Goal: Information Seeking & Learning: Learn about a topic

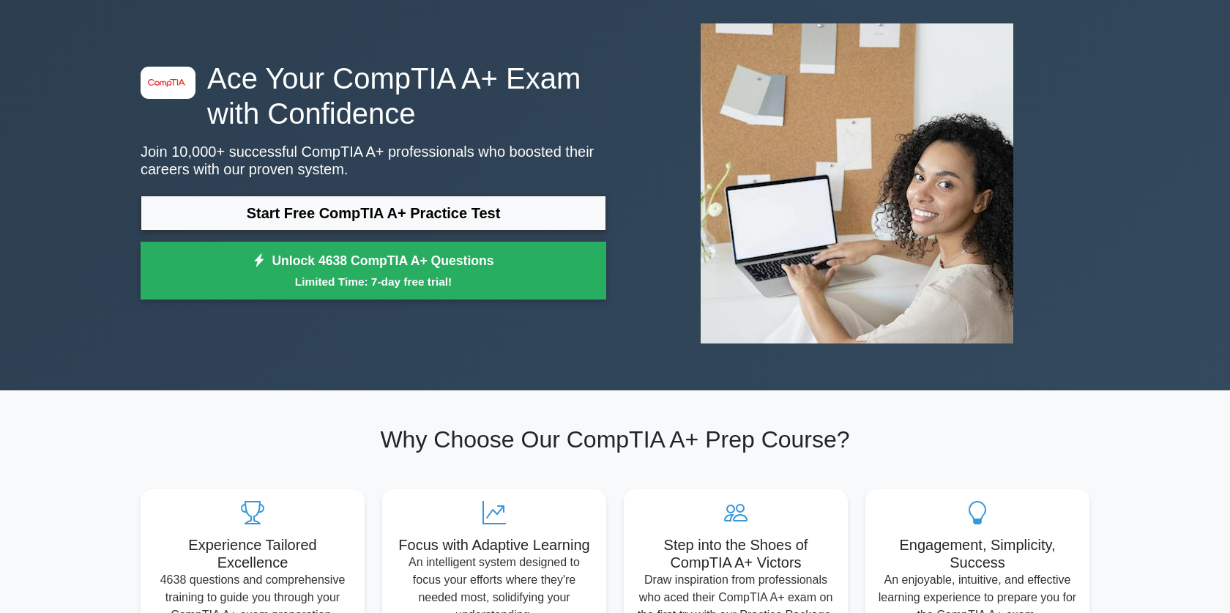
scroll to position [84, 0]
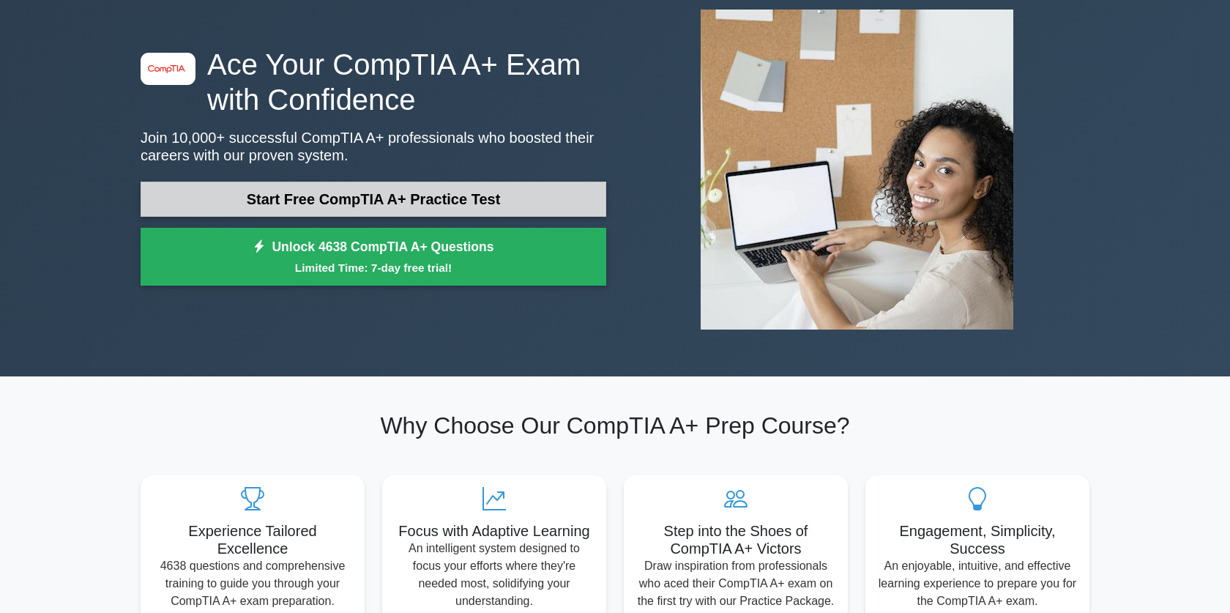
click at [422, 201] on link "Start Free CompTIA A+ Practice Test" at bounding box center [374, 199] width 466 height 35
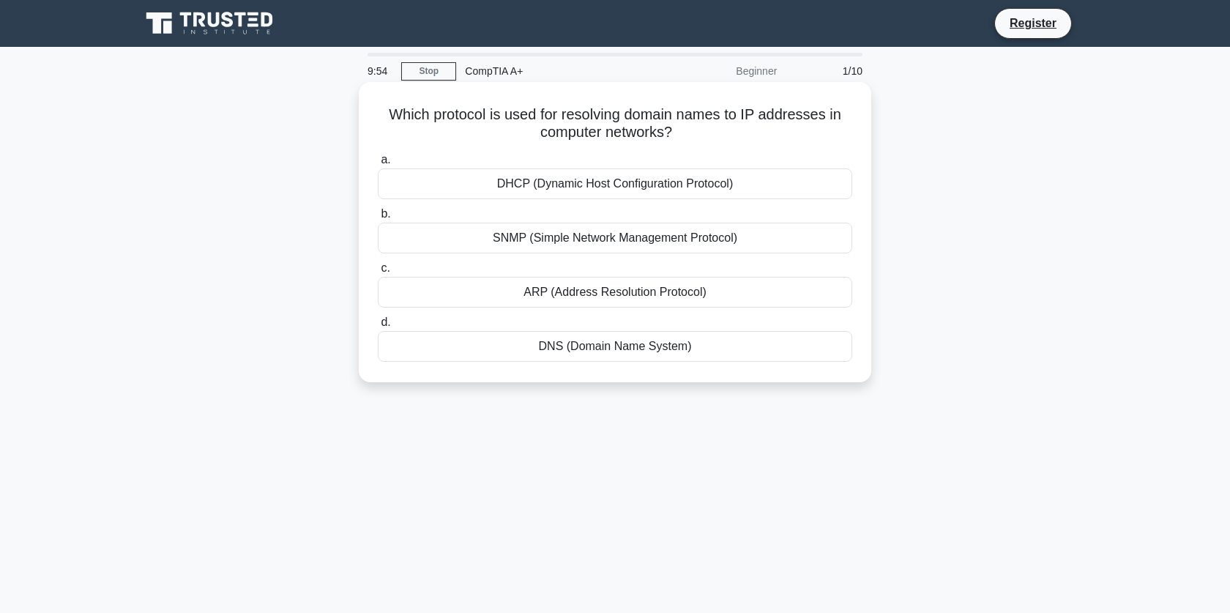
click at [779, 190] on div "DHCP (Dynamic Host Configuration Protocol)" at bounding box center [615, 183] width 474 height 31
click at [378, 165] on input "a. DHCP (Dynamic Host Configuration Protocol)" at bounding box center [378, 160] width 0 height 10
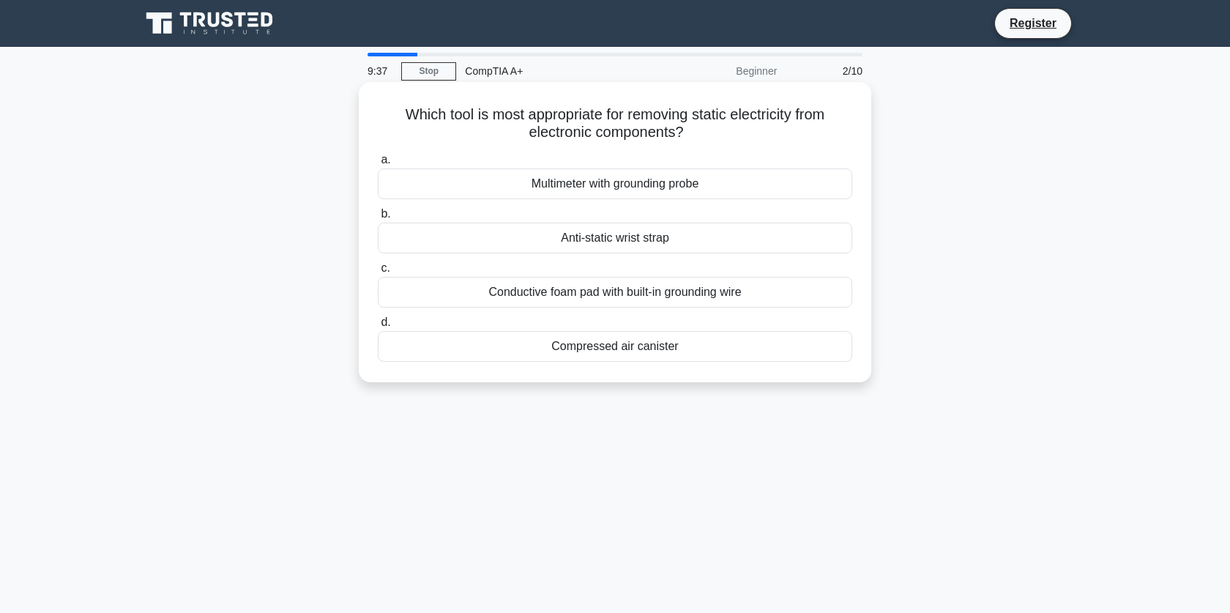
click at [758, 293] on div "Conductive foam pad with built-in grounding wire" at bounding box center [615, 292] width 474 height 31
click at [378, 273] on input "c. Conductive foam pad with built-in grounding wire" at bounding box center [378, 269] width 0 height 10
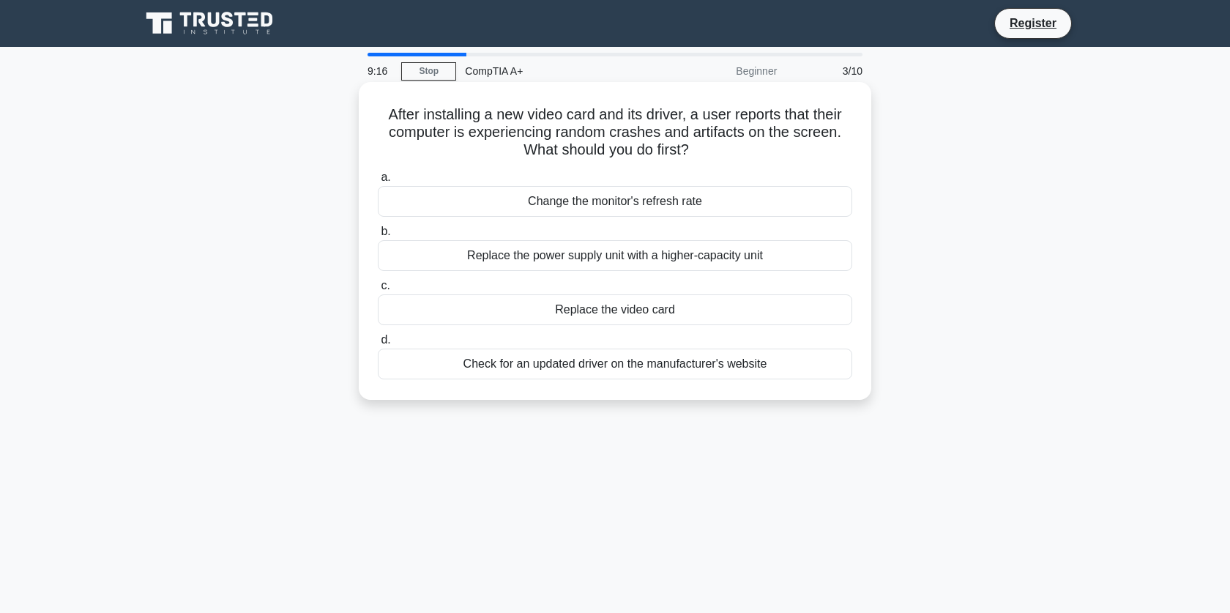
click at [783, 362] on div "Check for an updated driver on the manufacturer's website" at bounding box center [615, 363] width 474 height 31
click at [378, 345] on input "d. Check for an updated driver on the manufacturer's website" at bounding box center [378, 340] width 0 height 10
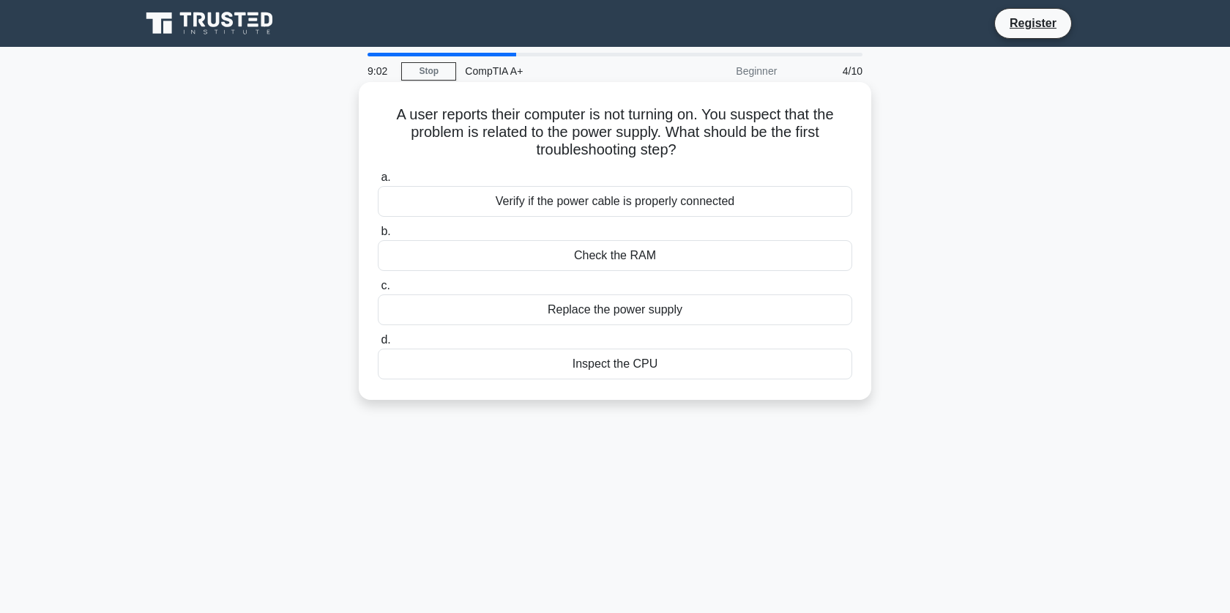
click at [796, 200] on div "Verify if the power cable is properly connected" at bounding box center [615, 201] width 474 height 31
click at [378, 182] on input "a. Verify if the power cable is properly connected" at bounding box center [378, 178] width 0 height 10
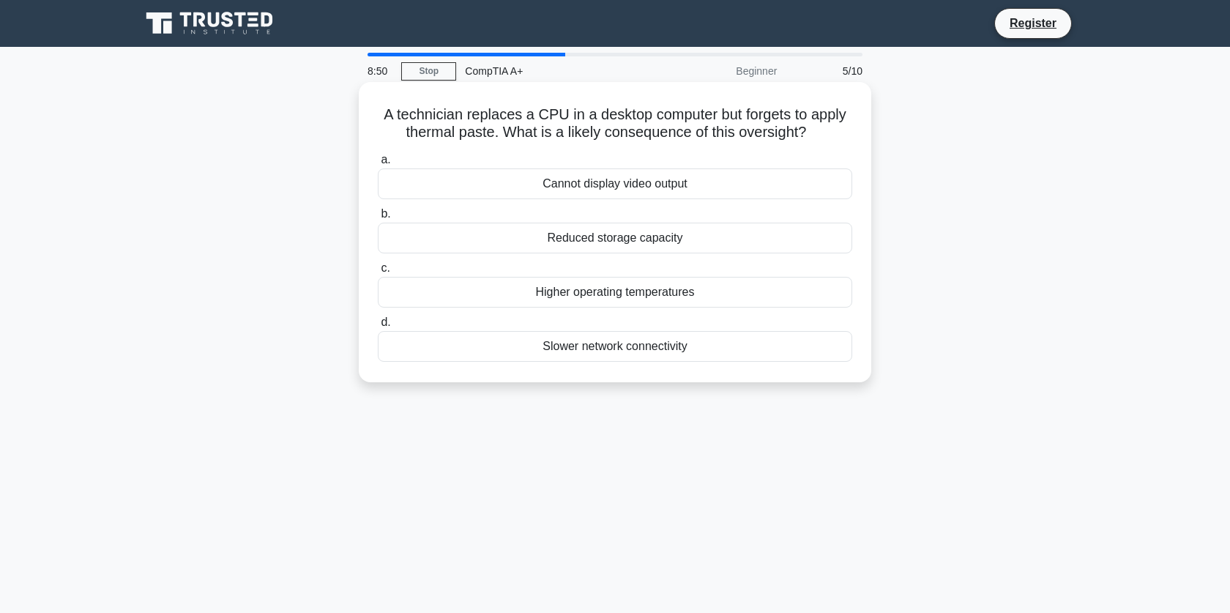
click at [754, 297] on div "Higher operating temperatures" at bounding box center [615, 292] width 474 height 31
click at [378, 273] on input "c. Higher operating temperatures" at bounding box center [378, 269] width 0 height 10
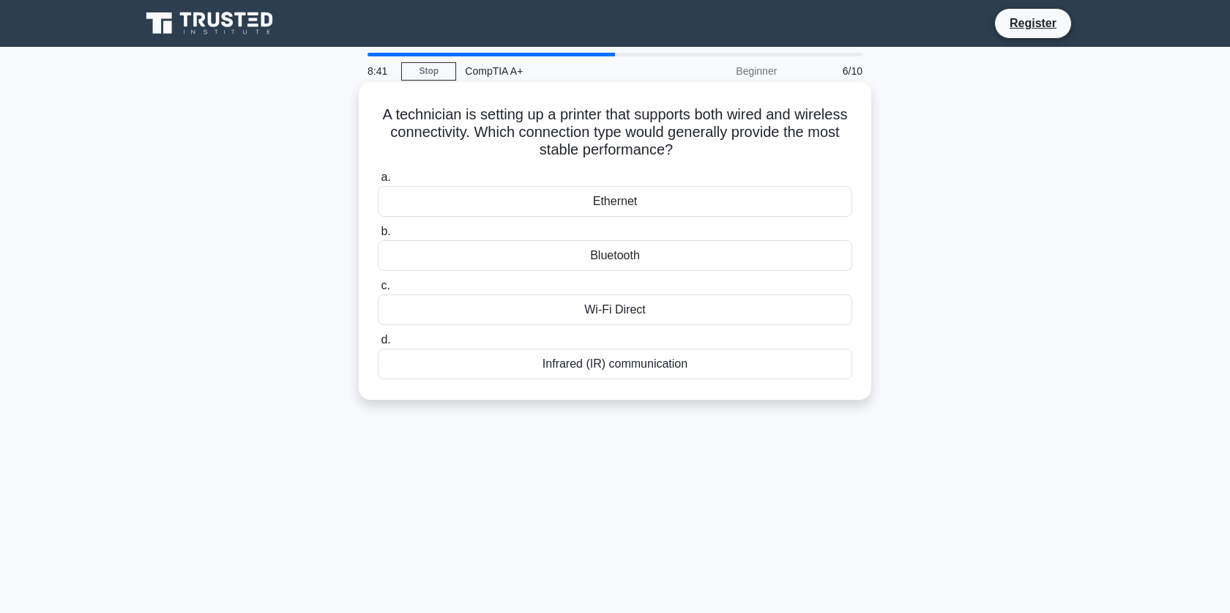
click at [707, 209] on div "Ethernet" at bounding box center [615, 201] width 474 height 31
click at [378, 182] on input "a. Ethernet" at bounding box center [378, 178] width 0 height 10
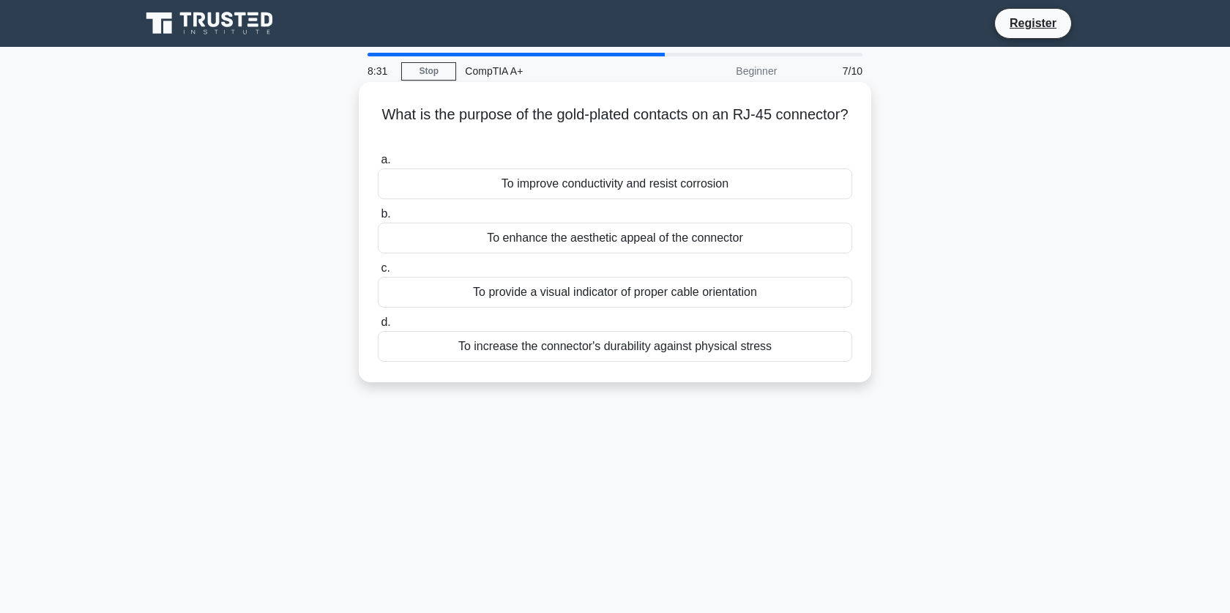
click at [842, 184] on div "To improve conductivity and resist corrosion" at bounding box center [615, 183] width 474 height 31
click at [378, 165] on input "a. To improve conductivity and resist corrosion" at bounding box center [378, 160] width 0 height 10
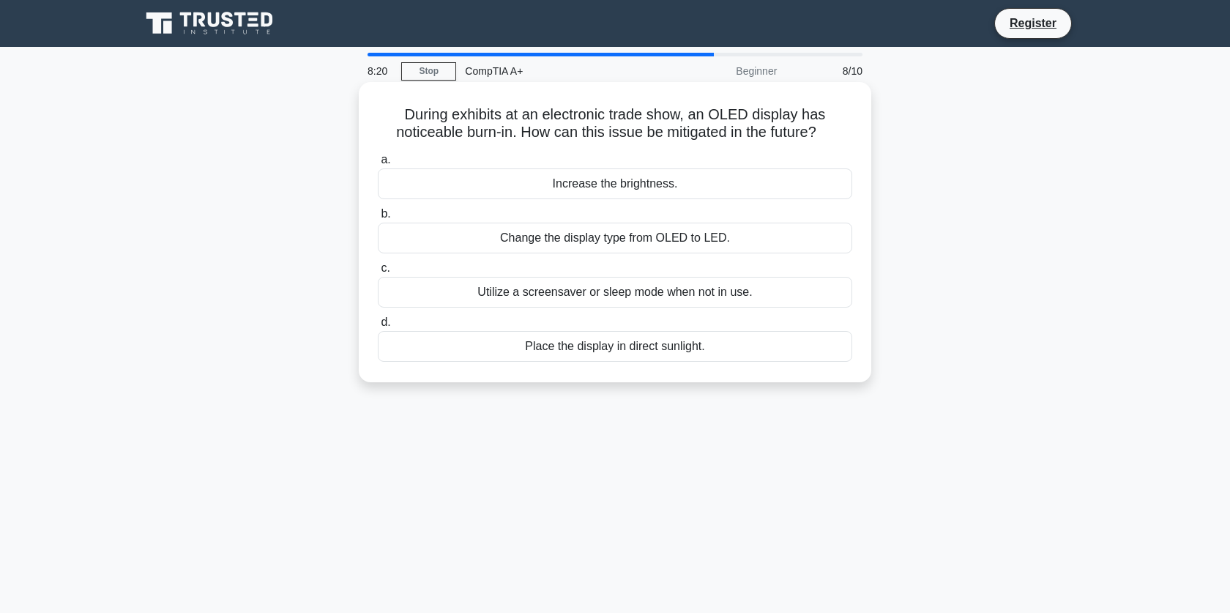
click at [834, 291] on div "Utilize a screensaver or sleep mode when not in use." at bounding box center [615, 292] width 474 height 31
click at [378, 273] on input "c. Utilize a screensaver or sleep mode when not in use." at bounding box center [378, 269] width 0 height 10
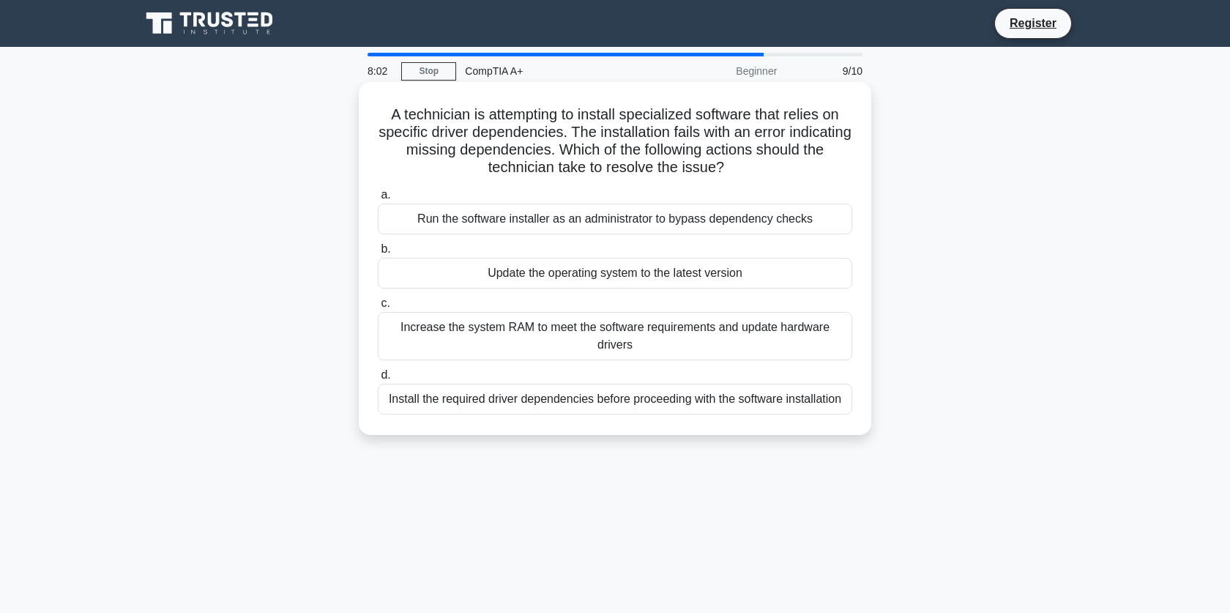
click at [829, 410] on div "Install the required driver dependencies before proceeding with the software in…" at bounding box center [615, 399] width 474 height 31
click at [378, 380] on input "d. Install the required driver dependencies before proceeding with the software…" at bounding box center [378, 375] width 0 height 10
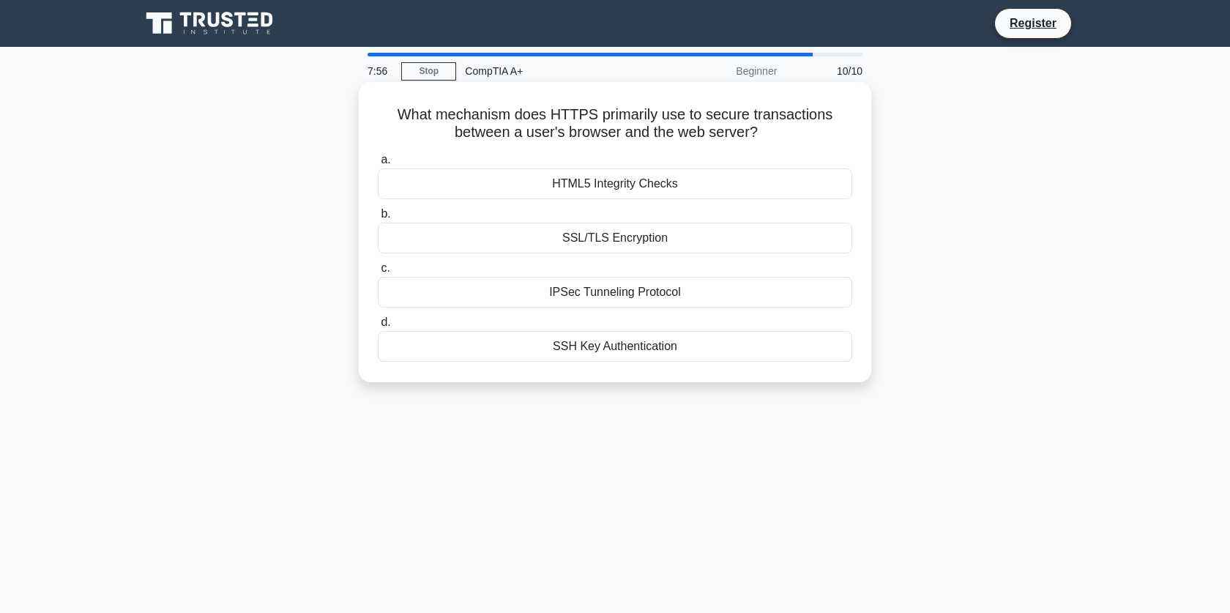
click at [821, 233] on div "SSL/TLS Encryption" at bounding box center [615, 238] width 474 height 31
click at [378, 219] on input "b. SSL/TLS Encryption" at bounding box center [378, 214] width 0 height 10
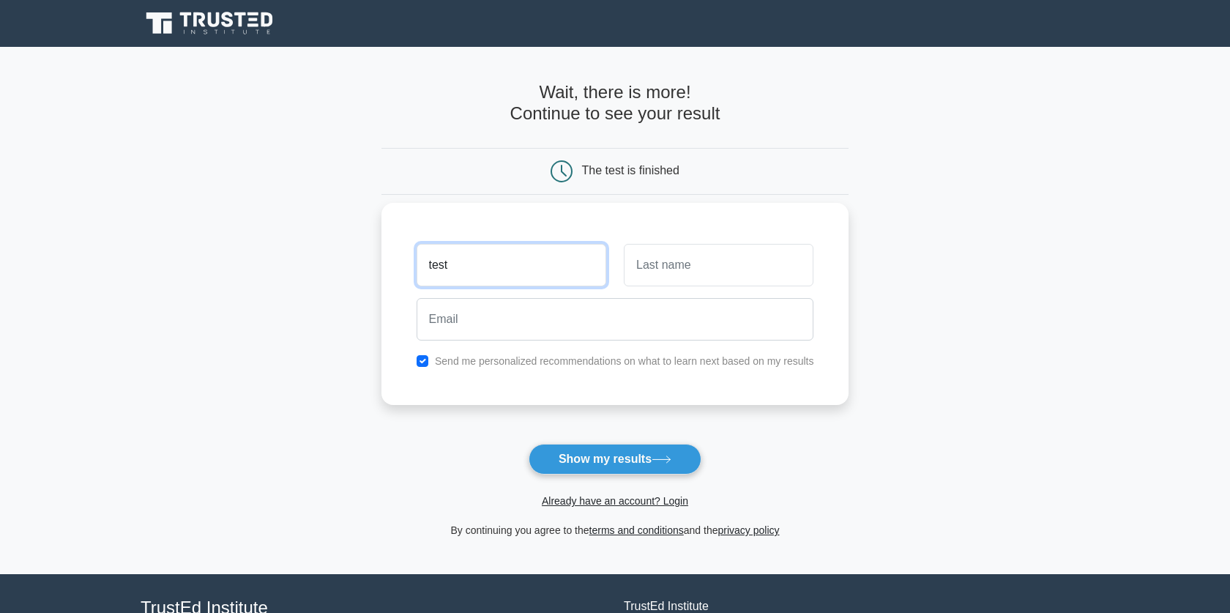
type input "test"
type input "e"
click at [714, 266] on input "e" at bounding box center [719, 265] width 190 height 42
type input "test"
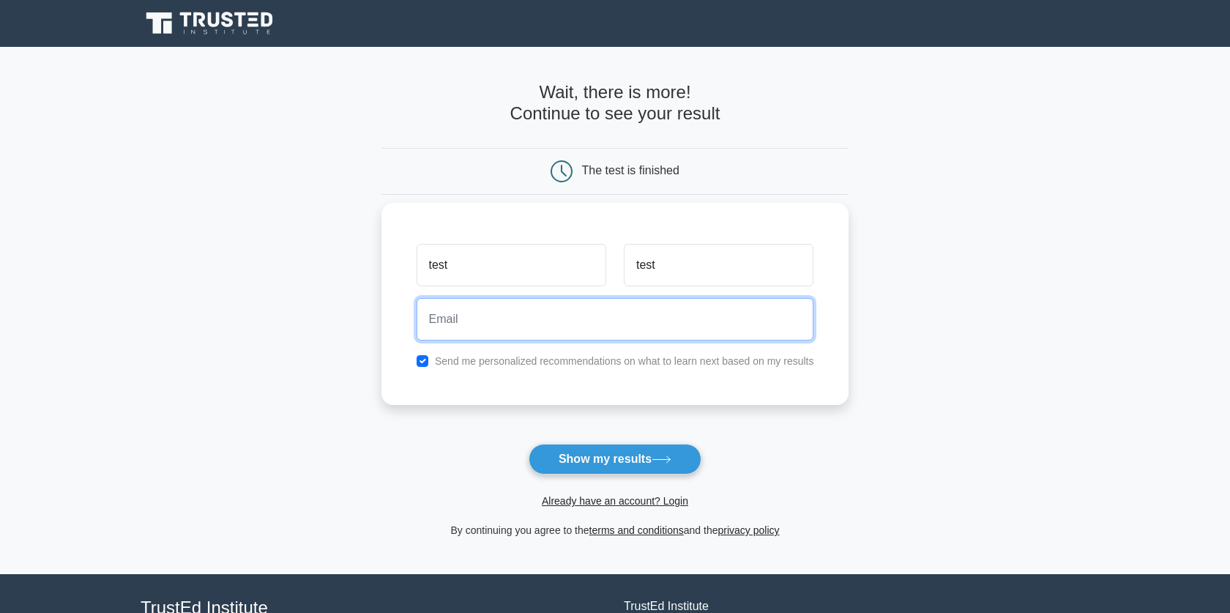
paste input "cosifin686@bitmens.com"
type input "cosifin686@bitmens.com"
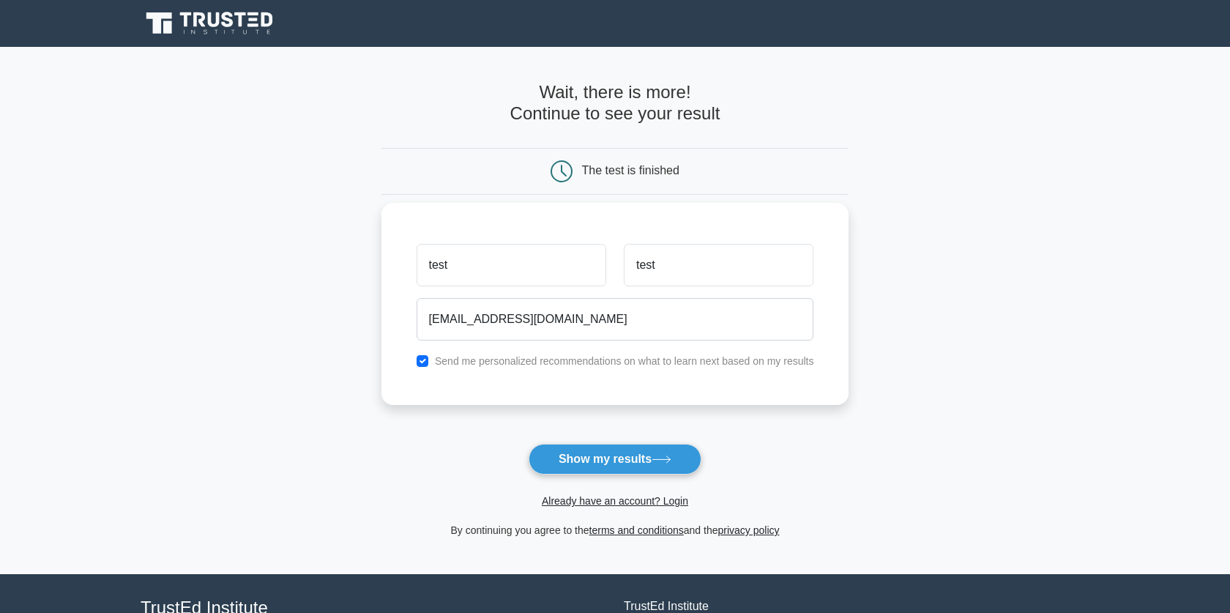
click at [598, 364] on label "Send me personalized recommendations on what to learn next based on my results" at bounding box center [624, 361] width 379 height 12
click at [419, 362] on input "checkbox" at bounding box center [423, 361] width 12 height 12
checkbox input "false"
click at [555, 455] on button "Show my results" at bounding box center [615, 459] width 173 height 31
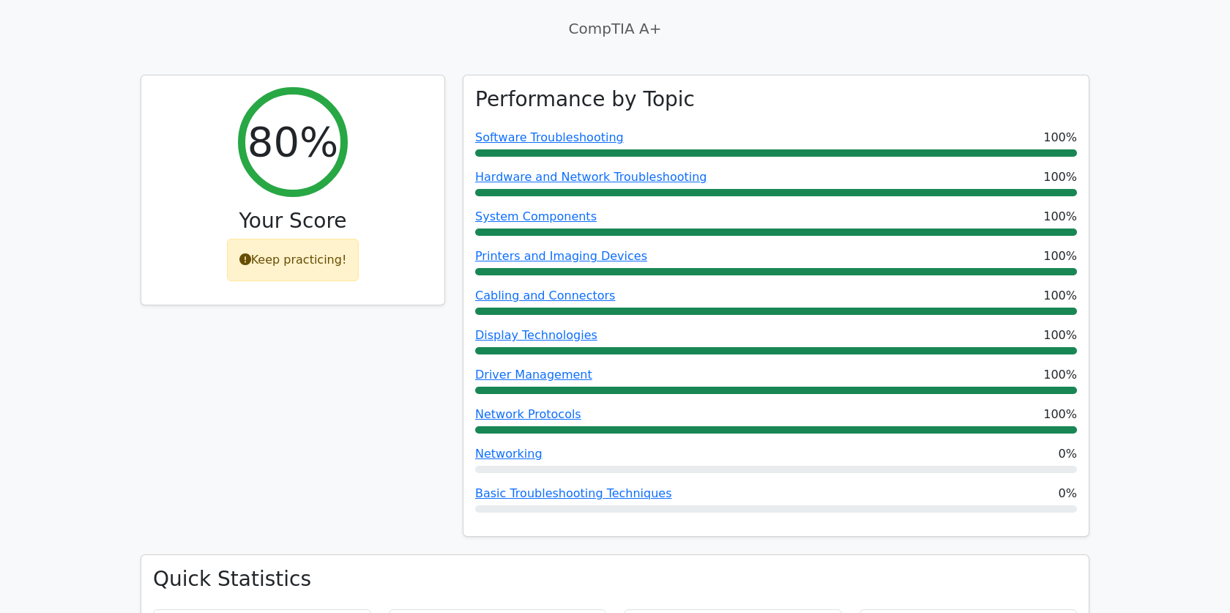
scroll to position [510, 0]
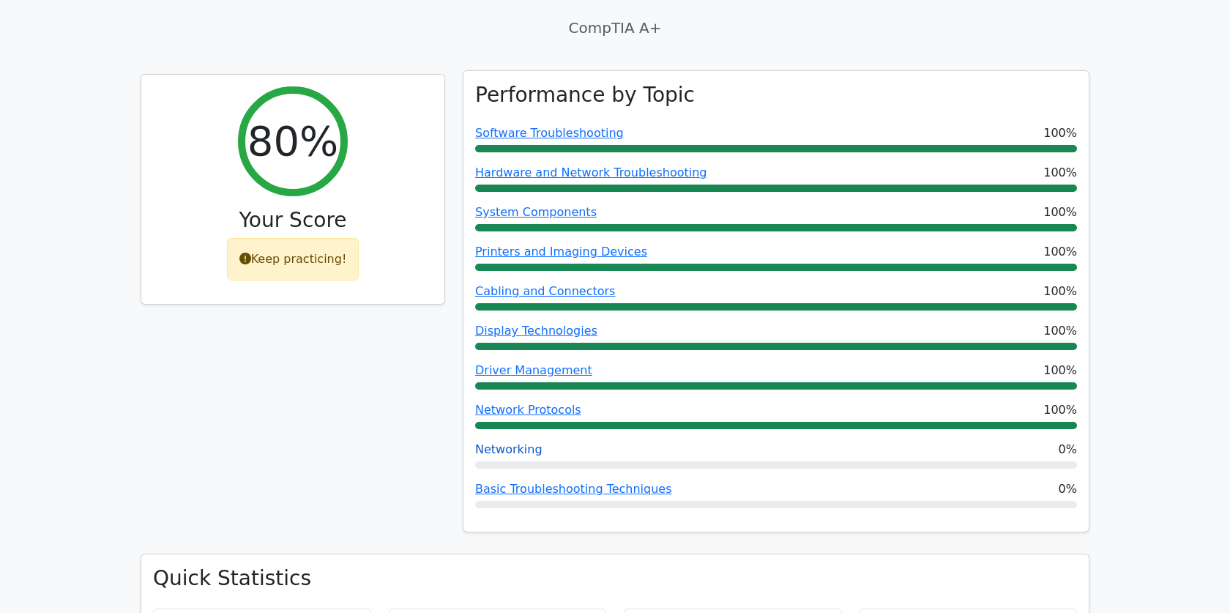
click at [513, 442] on link "Networking" at bounding box center [508, 449] width 67 height 14
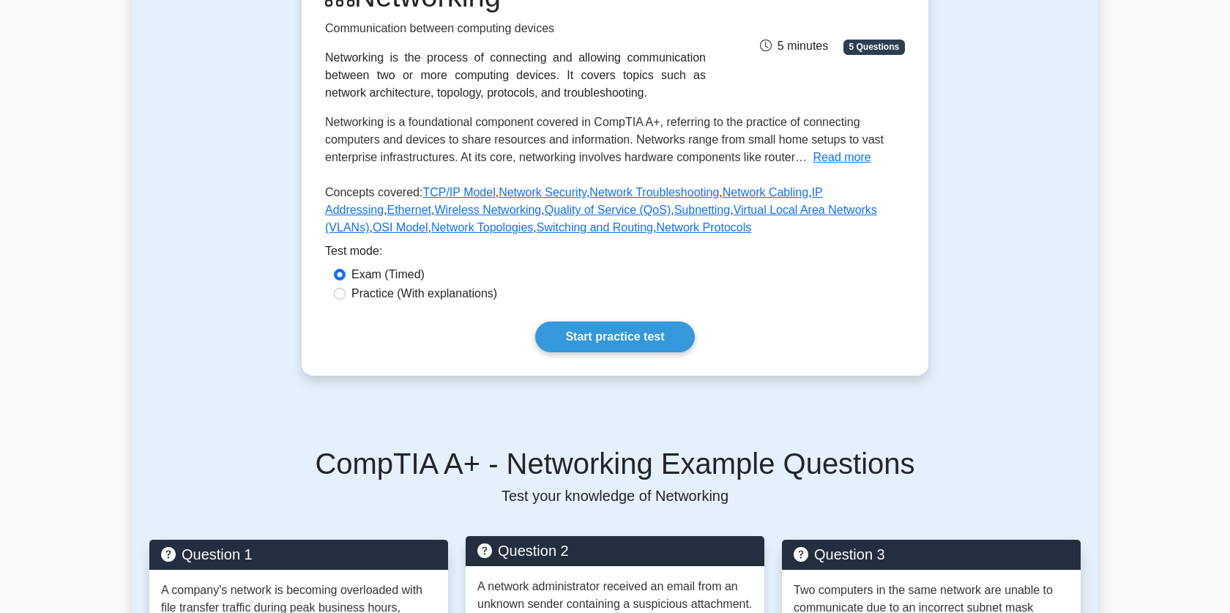
scroll to position [70, 0]
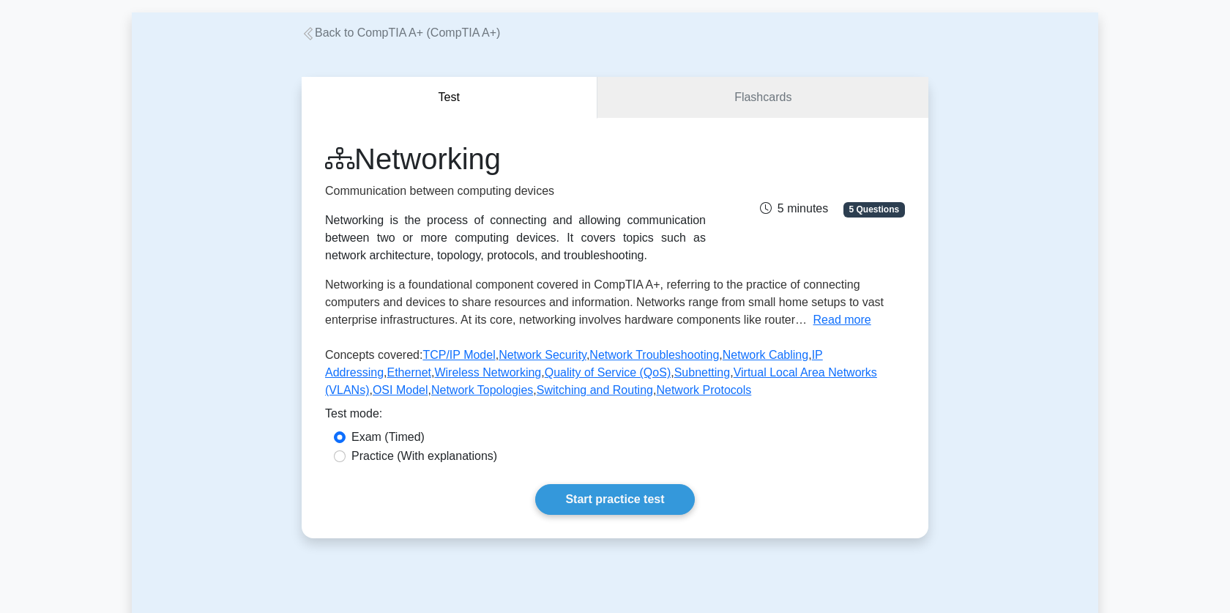
click at [364, 42] on div "Back to CompTIA A+ (CompTIA A+)" at bounding box center [615, 33] width 644 height 18
click at [363, 38] on link "Back to CompTIA A+ (CompTIA A+)" at bounding box center [401, 32] width 198 height 12
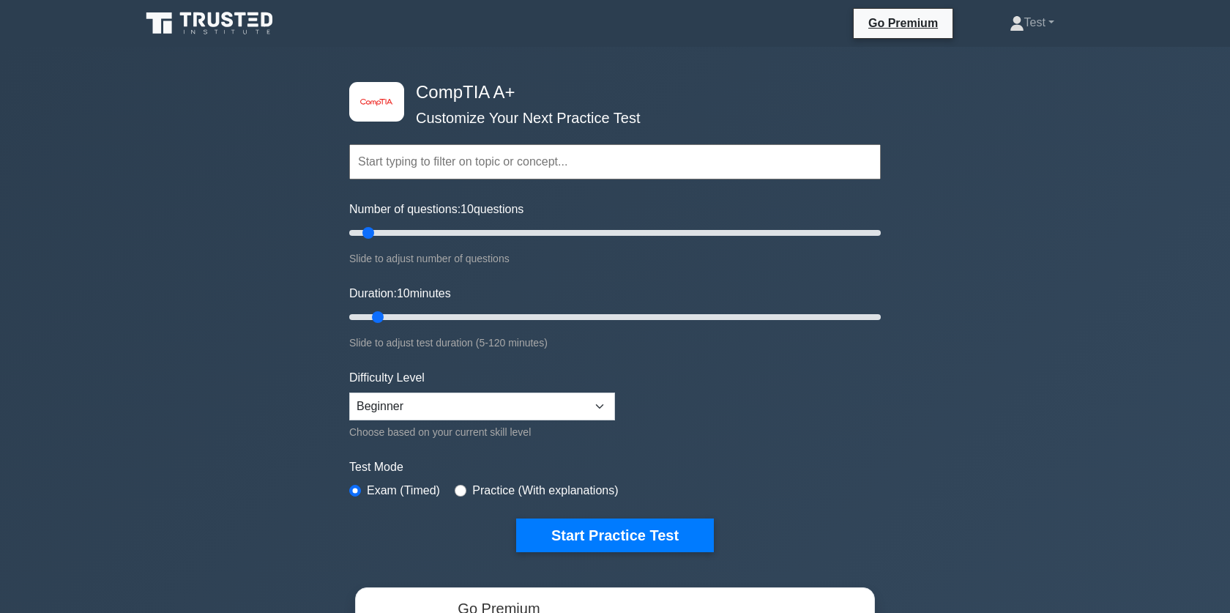
scroll to position [13, 0]
